Goal: Communication & Community: Participate in discussion

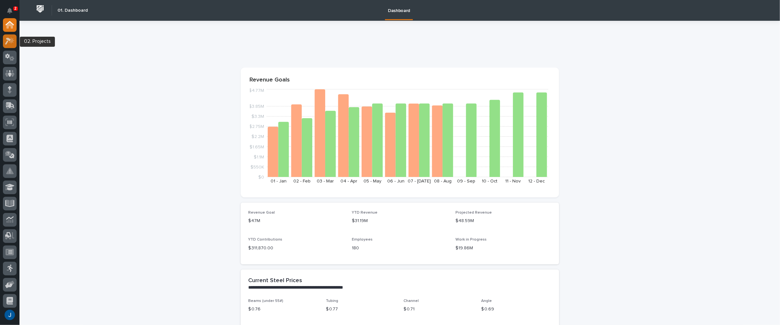
click at [11, 42] on icon at bounding box center [12, 40] width 6 height 6
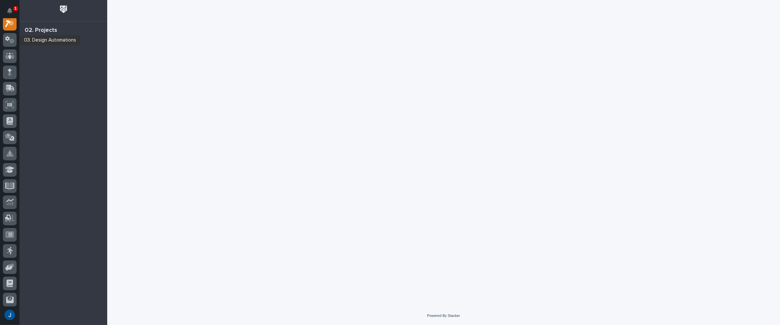
scroll to position [16, 0]
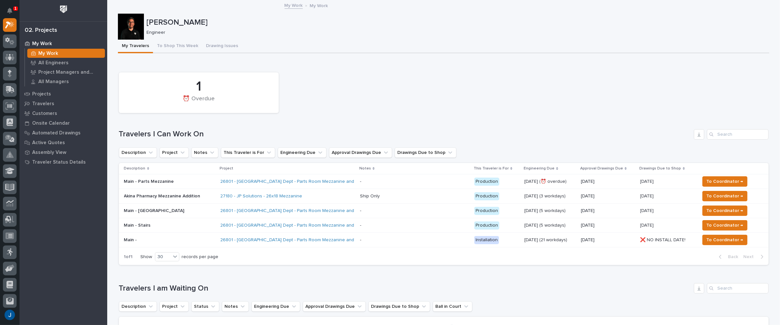
drag, startPoint x: 290, startPoint y: 4, endPoint x: 223, endPoint y: 69, distance: 93.3
click at [290, 4] on link "My Work" at bounding box center [294, 4] width 18 height 7
click at [127, 182] on p "Main - Parts Mezzanine" at bounding box center [169, 182] width 91 height 6
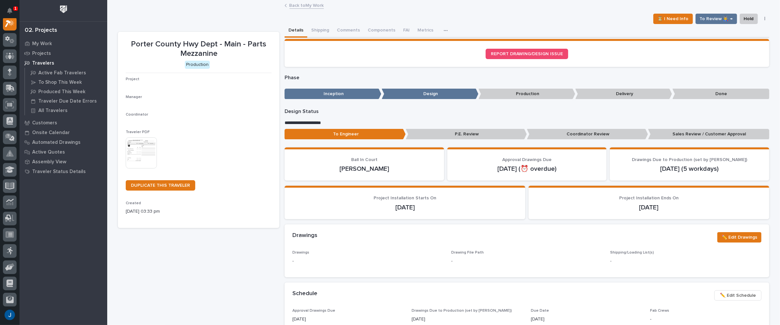
scroll to position [16, 0]
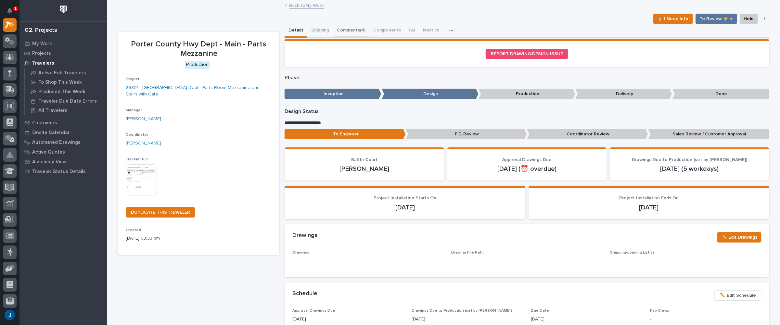
click at [344, 32] on button "Comments (4)" at bounding box center [351, 31] width 36 height 14
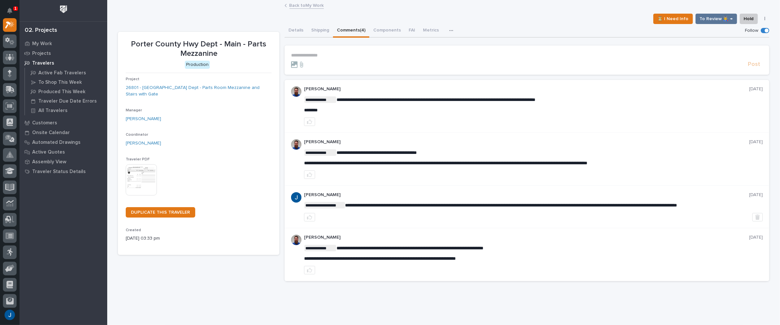
click at [322, 68] on div "Post" at bounding box center [527, 64] width 472 height 7
click at [298, 64] on icon at bounding box center [302, 64] width 8 height 6
click at [298, 61] on input "file" at bounding box center [298, 61] width 0 height 0
click at [318, 55] on p "**********" at bounding box center [527, 56] width 472 height 6
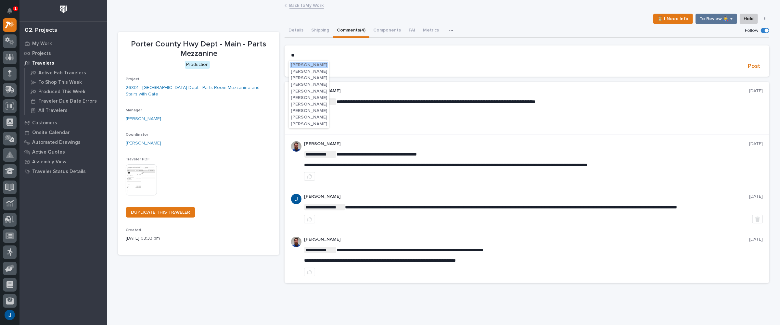
click at [320, 104] on span "[PERSON_NAME]" at bounding box center [309, 104] width 36 height 5
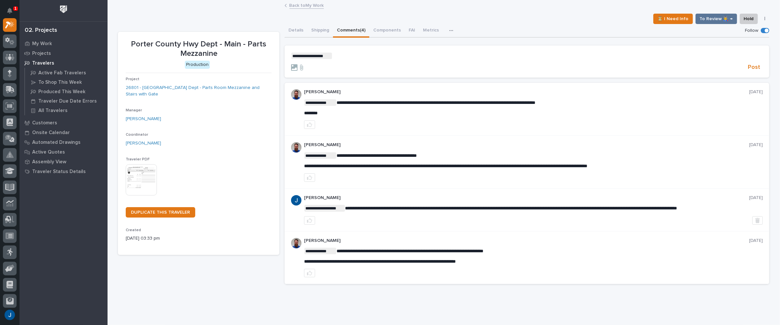
click at [342, 55] on p "**********" at bounding box center [527, 56] width 472 height 6
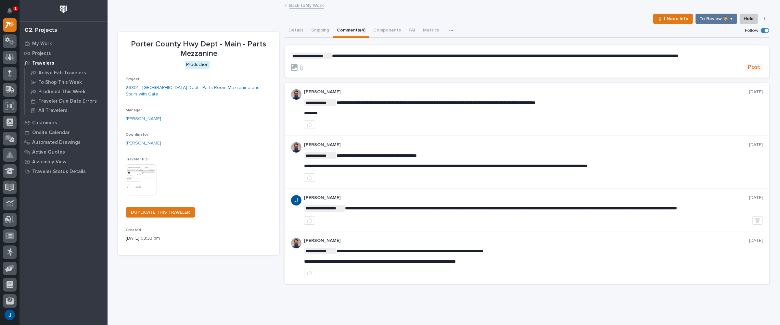
click at [755, 70] on span "Post" at bounding box center [754, 67] width 12 height 7
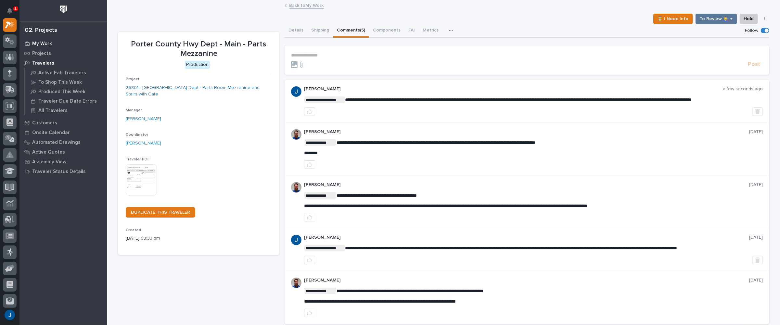
click at [39, 44] on p "My Work" at bounding box center [42, 44] width 20 height 6
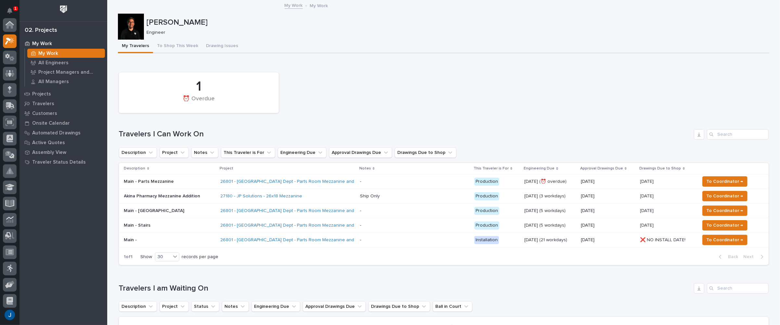
scroll to position [16, 0]
click at [135, 180] on p "Main - Parts Mezzanine" at bounding box center [169, 182] width 91 height 6
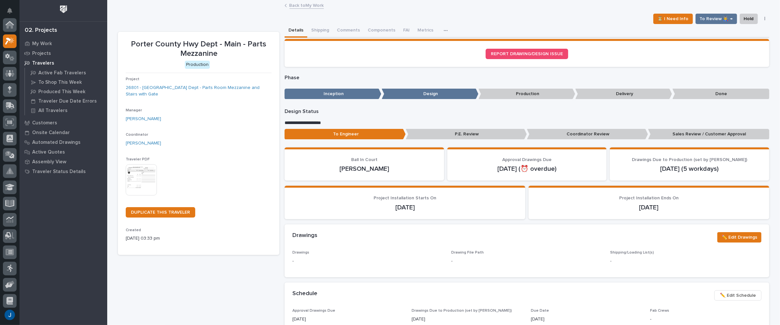
scroll to position [16, 0]
click at [586, 132] on p "Coordinator Review" at bounding box center [587, 134] width 121 height 11
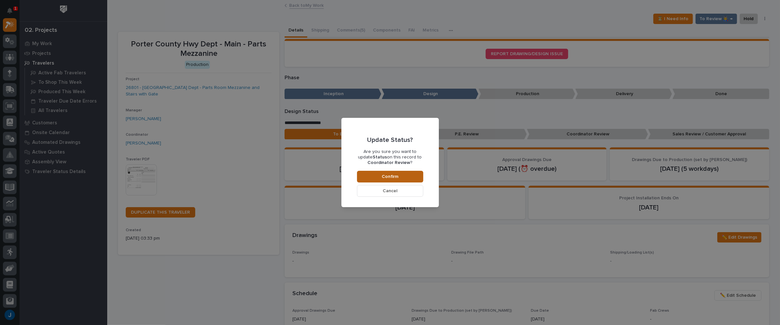
click at [384, 175] on span "Confirm" at bounding box center [390, 177] width 17 height 6
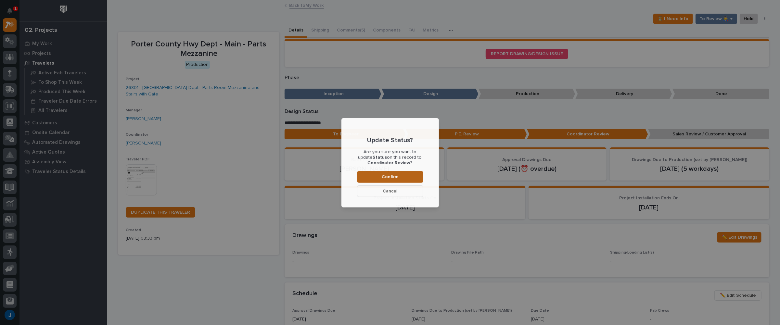
scroll to position [39, 0]
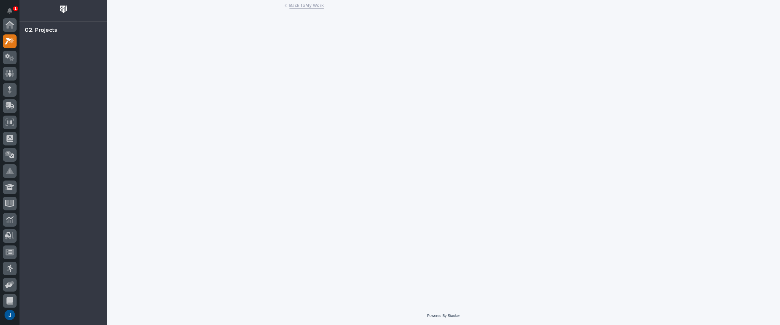
scroll to position [16, 0]
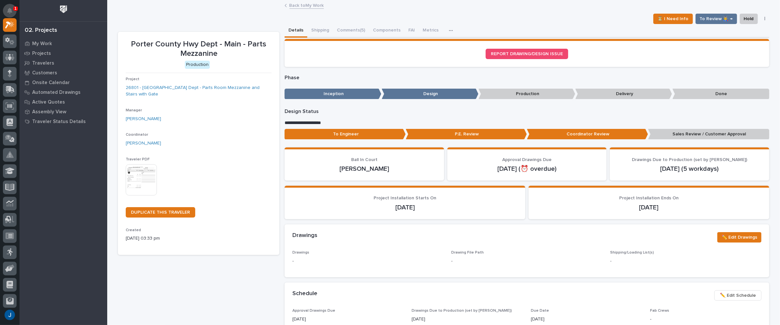
click at [12, 11] on icon "Notifications" at bounding box center [9, 11] width 5 height 6
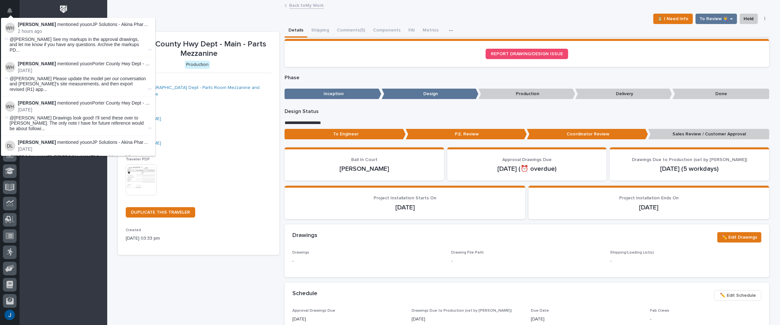
click at [32, 25] on strong "[PERSON_NAME]" at bounding box center [37, 24] width 38 height 5
click at [31, 29] on p "2 hours ago" at bounding box center [85, 32] width 134 height 6
click at [30, 41] on span "@Jamey Jodway See my markups in the approval drawings, and let me know if you h…" at bounding box center [78, 45] width 137 height 16
click at [27, 28] on div "Weston Hochstetler mentioned you on JP Solutions - Akina Pharmacy Mezzanine Add…" at bounding box center [85, 28] width 134 height 12
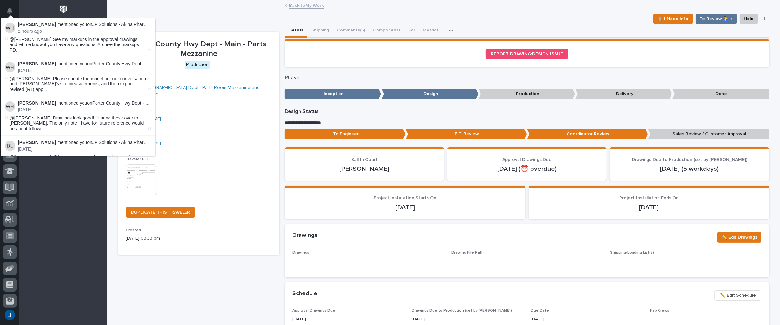
click at [101, 29] on p "2 hours ago" at bounding box center [85, 32] width 134 height 6
click at [28, 25] on strong "[PERSON_NAME]" at bounding box center [37, 24] width 38 height 5
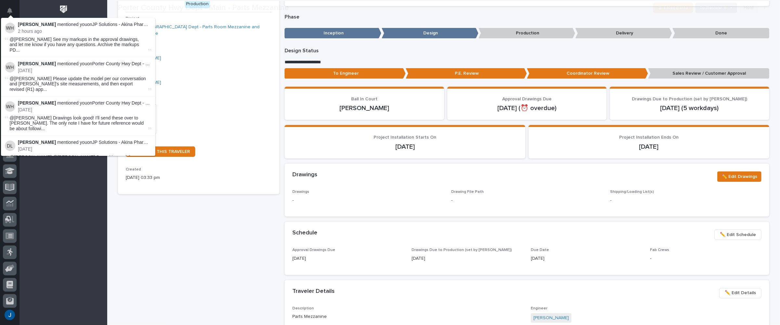
scroll to position [65, 0]
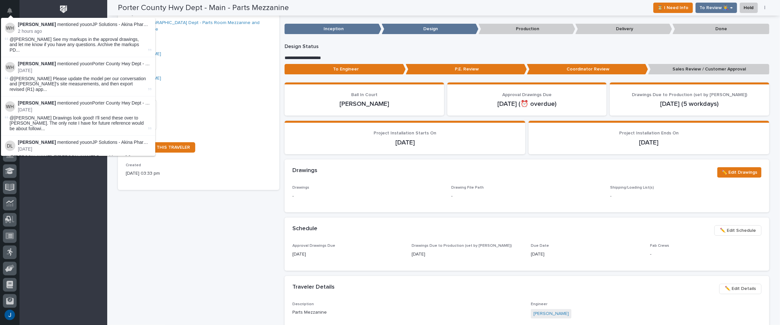
click at [41, 45] on span "@Jamey Jodway See my markups in the approval drawings, and let me know if you h…" at bounding box center [78, 45] width 137 height 16
click at [46, 37] on span "@Jamey Jodway See my markups in the approval drawings, and let me know if you h…" at bounding box center [78, 45] width 137 height 16
click at [197, 76] on div "[PERSON_NAME]" at bounding box center [199, 78] width 146 height 7
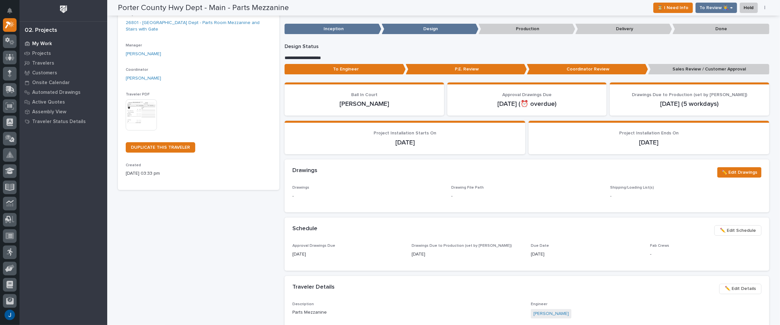
click at [40, 42] on p "My Work" at bounding box center [42, 44] width 20 height 6
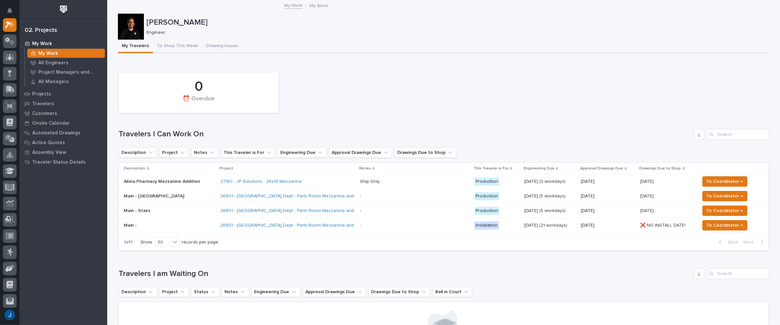
click at [138, 182] on p "Akina Pharmacy Mezzanine Addition" at bounding box center [169, 182] width 91 height 6
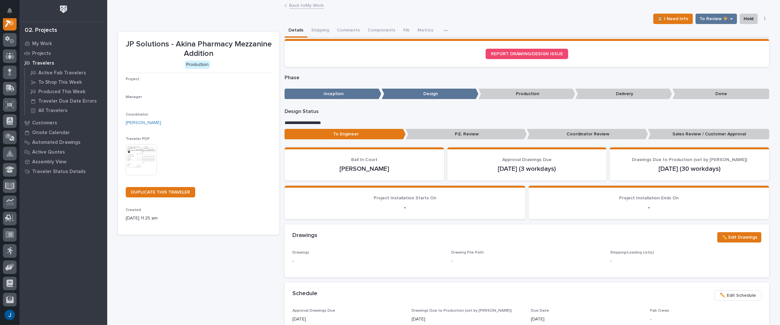
scroll to position [16, 0]
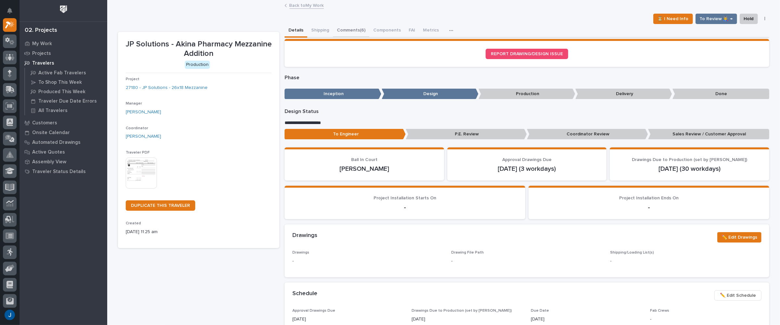
click at [339, 31] on button "Comments (6)" at bounding box center [351, 31] width 36 height 14
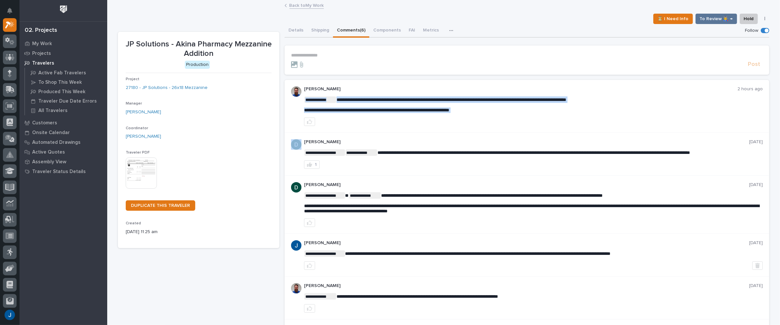
drag, startPoint x: 501, startPoint y: 109, endPoint x: 431, endPoint y: 116, distance: 70.5
click at [540, 125] on div at bounding box center [533, 122] width 459 height 8
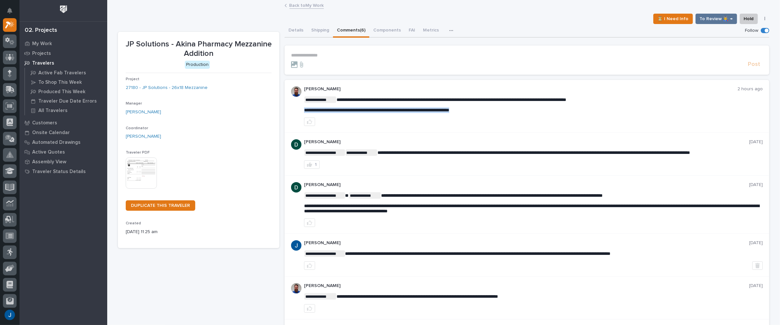
drag, startPoint x: 495, startPoint y: 109, endPoint x: 303, endPoint y: 112, distance: 192.3
click at [304, 112] on p "**********" at bounding box center [533, 111] width 459 height 6
copy span "**********"
click at [393, 133] on div "**********" at bounding box center [527, 154] width 485 height 43
click at [463, 130] on div "**********" at bounding box center [527, 106] width 485 height 53
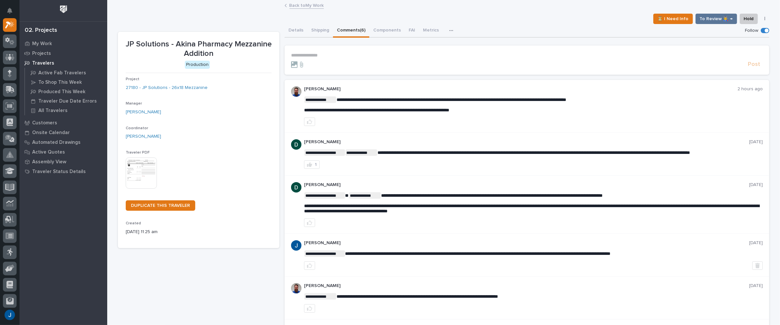
click at [403, 121] on div at bounding box center [533, 122] width 459 height 8
click at [348, 32] on button "Comments (6)" at bounding box center [351, 31] width 36 height 14
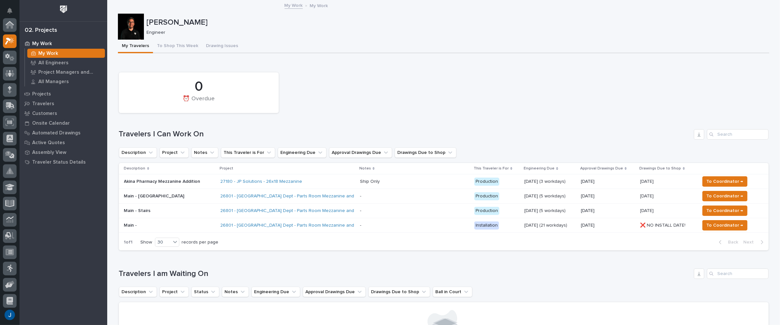
scroll to position [18, 0]
click at [254, 182] on link "27180 - JP Solutions - 26x18 Mezzanine" at bounding box center [261, 182] width 82 height 6
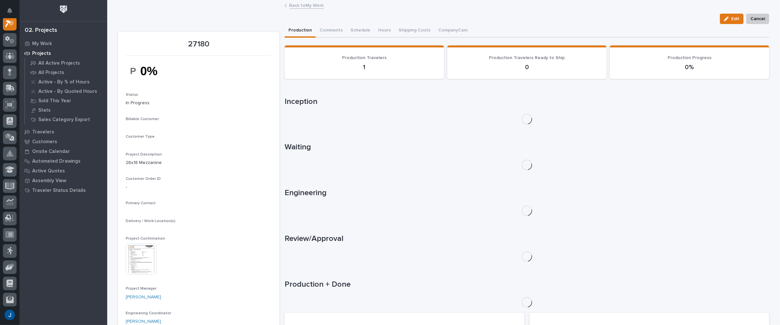
scroll to position [16, 0]
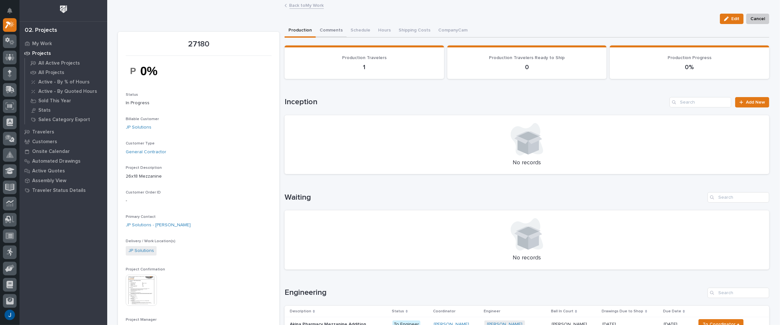
click at [327, 28] on button "Comments" at bounding box center [331, 31] width 31 height 14
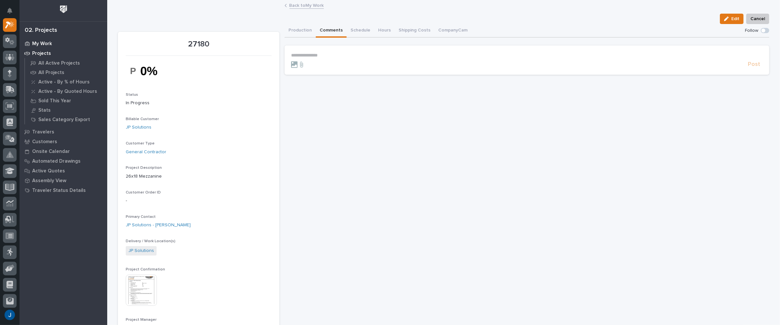
click at [40, 44] on p "My Work" at bounding box center [42, 44] width 20 height 6
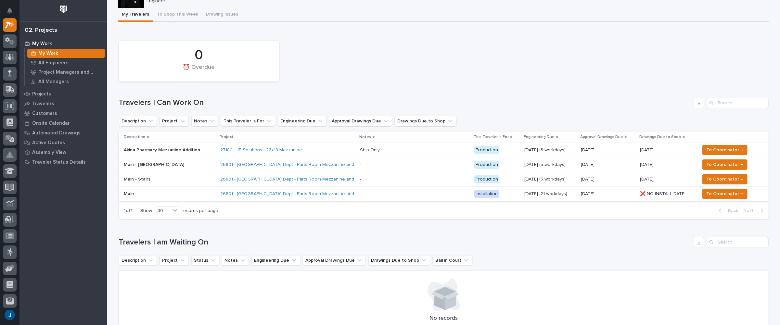
scroll to position [32, 0]
click at [257, 149] on link "27180 - JP Solutions - 26x18 Mezzanine" at bounding box center [261, 149] width 82 height 6
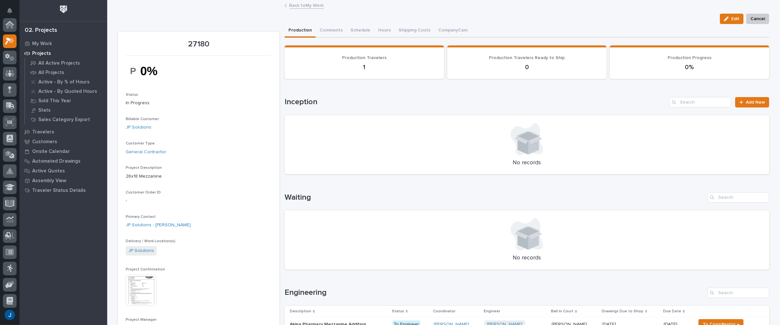
scroll to position [16, 0]
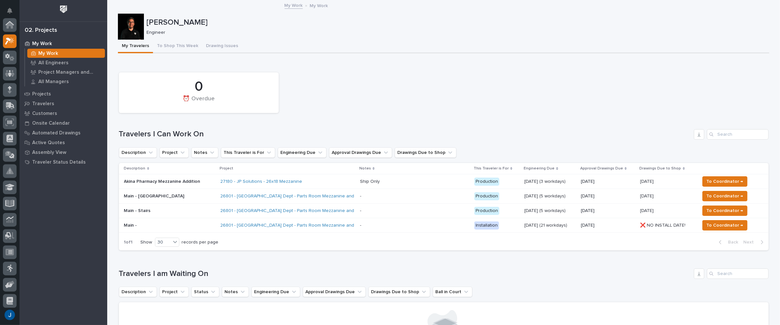
scroll to position [18, 0]
click at [126, 182] on p "Akina Pharmacy Mezzanine Addition" at bounding box center [169, 182] width 91 height 6
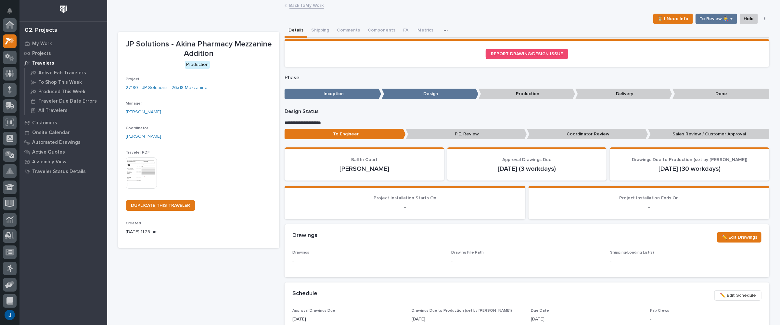
scroll to position [16, 0]
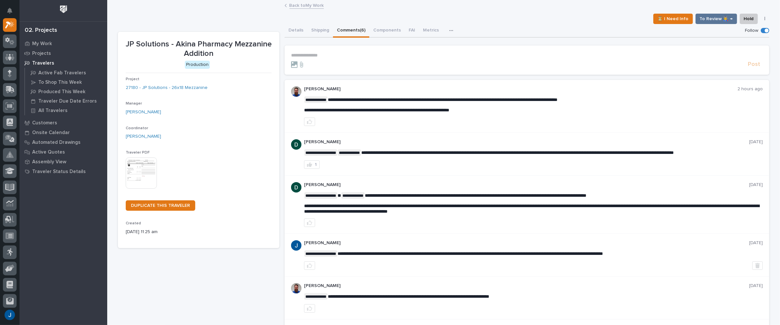
click at [353, 29] on button "Comments (6)" at bounding box center [351, 31] width 36 height 14
